Goal: Find specific page/section: Find specific page/section

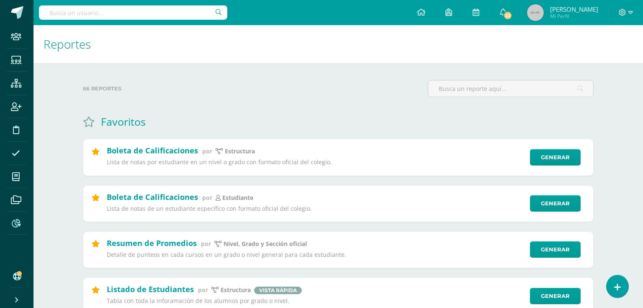
select select "7"
select select "Unidad 4"
select select "C"
select select "57"
click at [102, 12] on div "Búsqueda por grado, sección o nivel: Sexto Primaria Complementaria sexto primar…" at bounding box center [321, 154] width 643 height 308
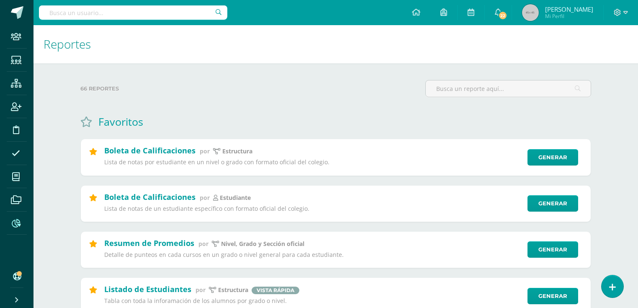
click at [102, 12] on input "text" at bounding box center [133, 12] width 189 height 14
paste input "[EMAIL_ADDRESS][DOMAIN_NAME]"
type input "[EMAIL_ADDRESS][DOMAIN_NAME]"
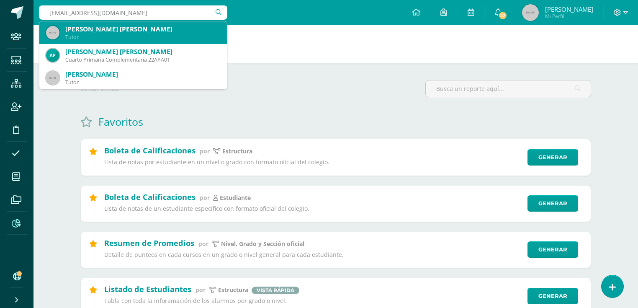
click at [152, 39] on div "Tutor" at bounding box center [142, 37] width 155 height 7
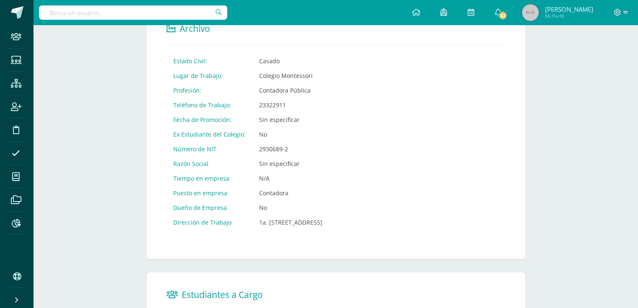
scroll to position [480, 0]
